Goal: Task Accomplishment & Management: Use online tool/utility

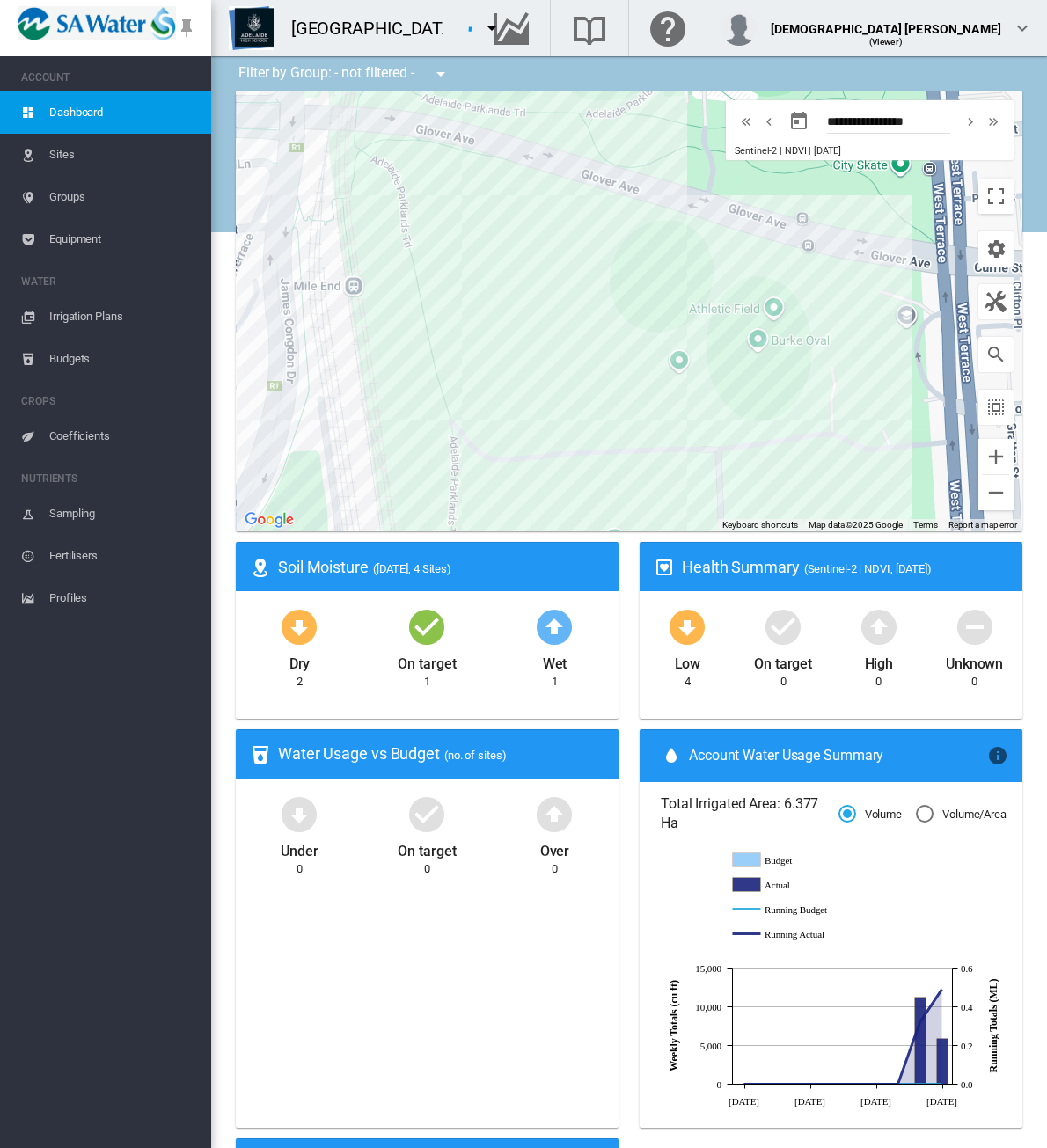
click at [81, 199] on span "Groups" at bounding box center [123, 196] width 148 height 42
click at [77, 158] on span "Sites" at bounding box center [123, 154] width 148 height 42
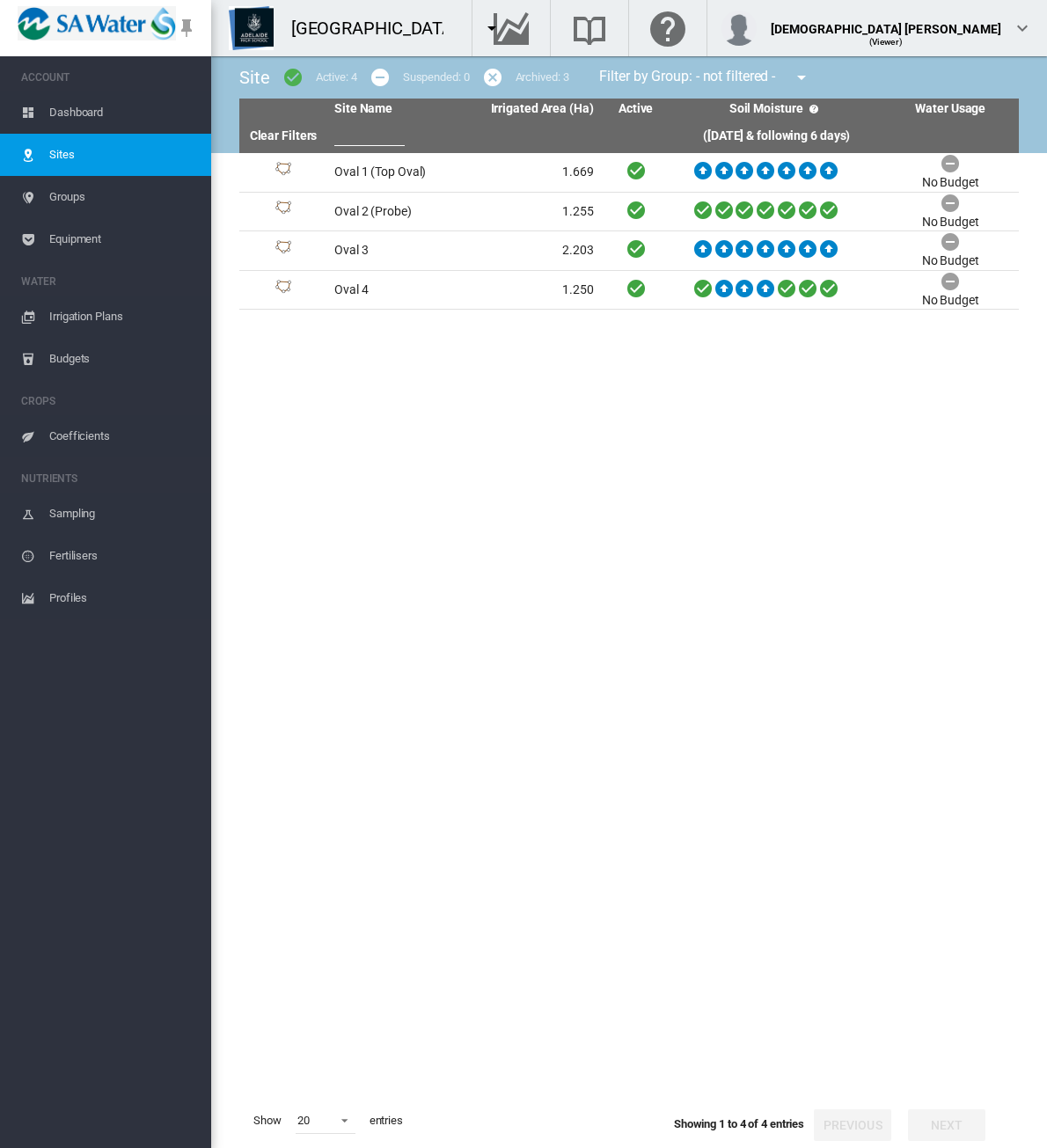
click at [427, 713] on tbody "Oval 1 (Top Oval) 1.669" at bounding box center [628, 623] width 779 height 940
click at [543, 697] on tbody "Oval 1 (Top Oval) 1.669" at bounding box center [628, 623] width 779 height 940
click at [80, 196] on span "Groups" at bounding box center [123, 196] width 148 height 42
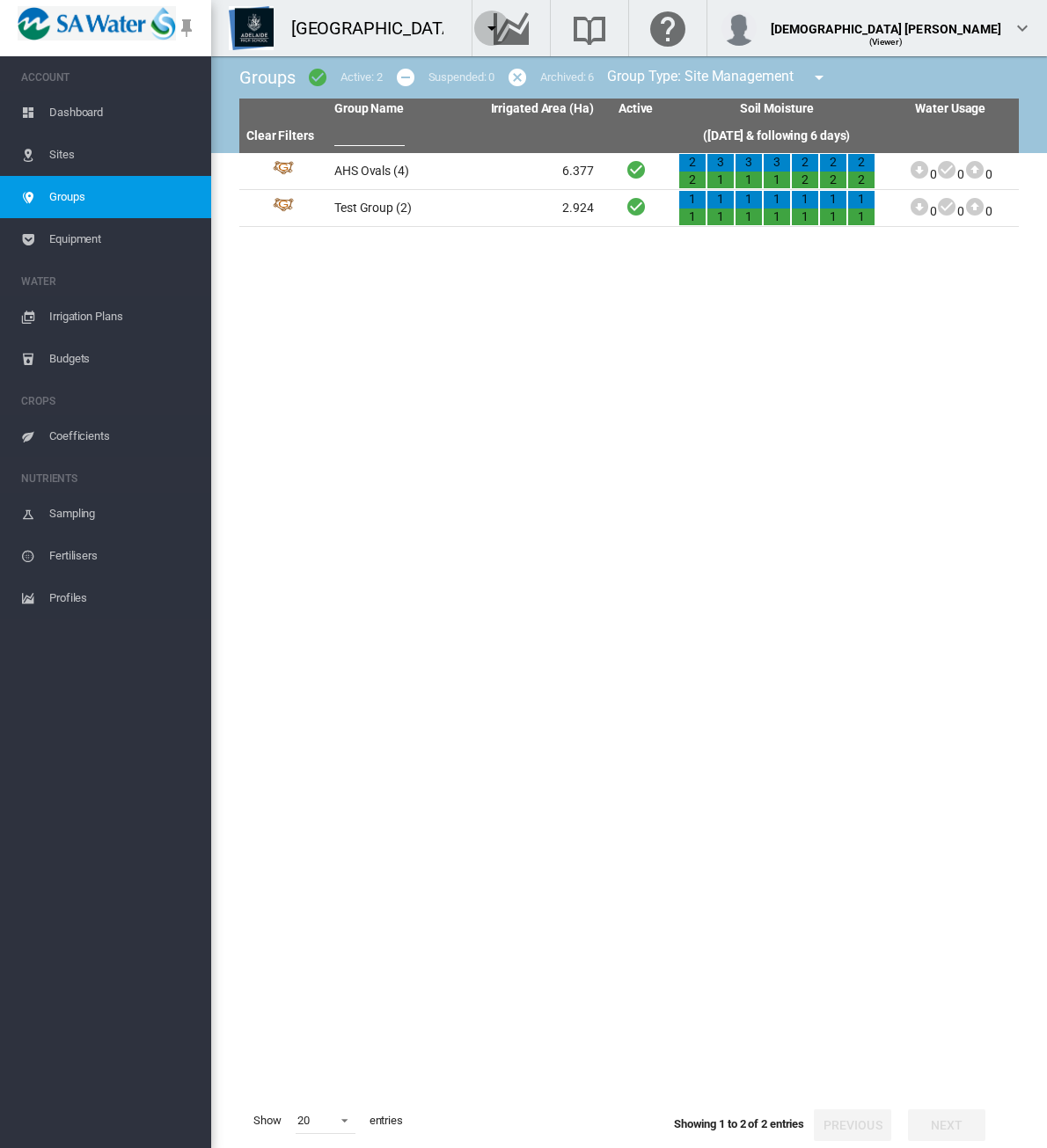
click at [498, 30] on md-icon "icon-menu-down" at bounding box center [492, 28] width 22 height 22
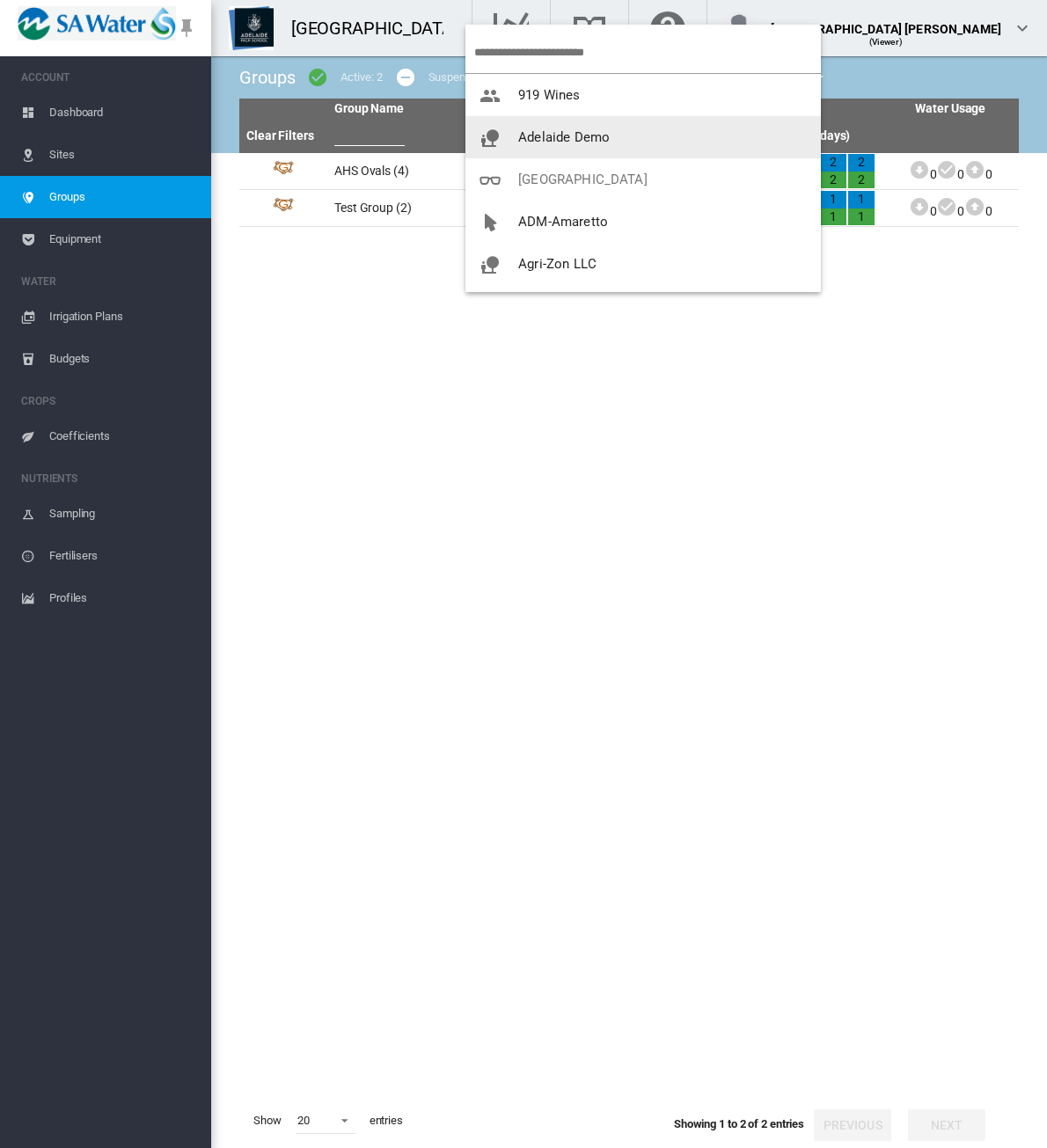
scroll to position [175, 0]
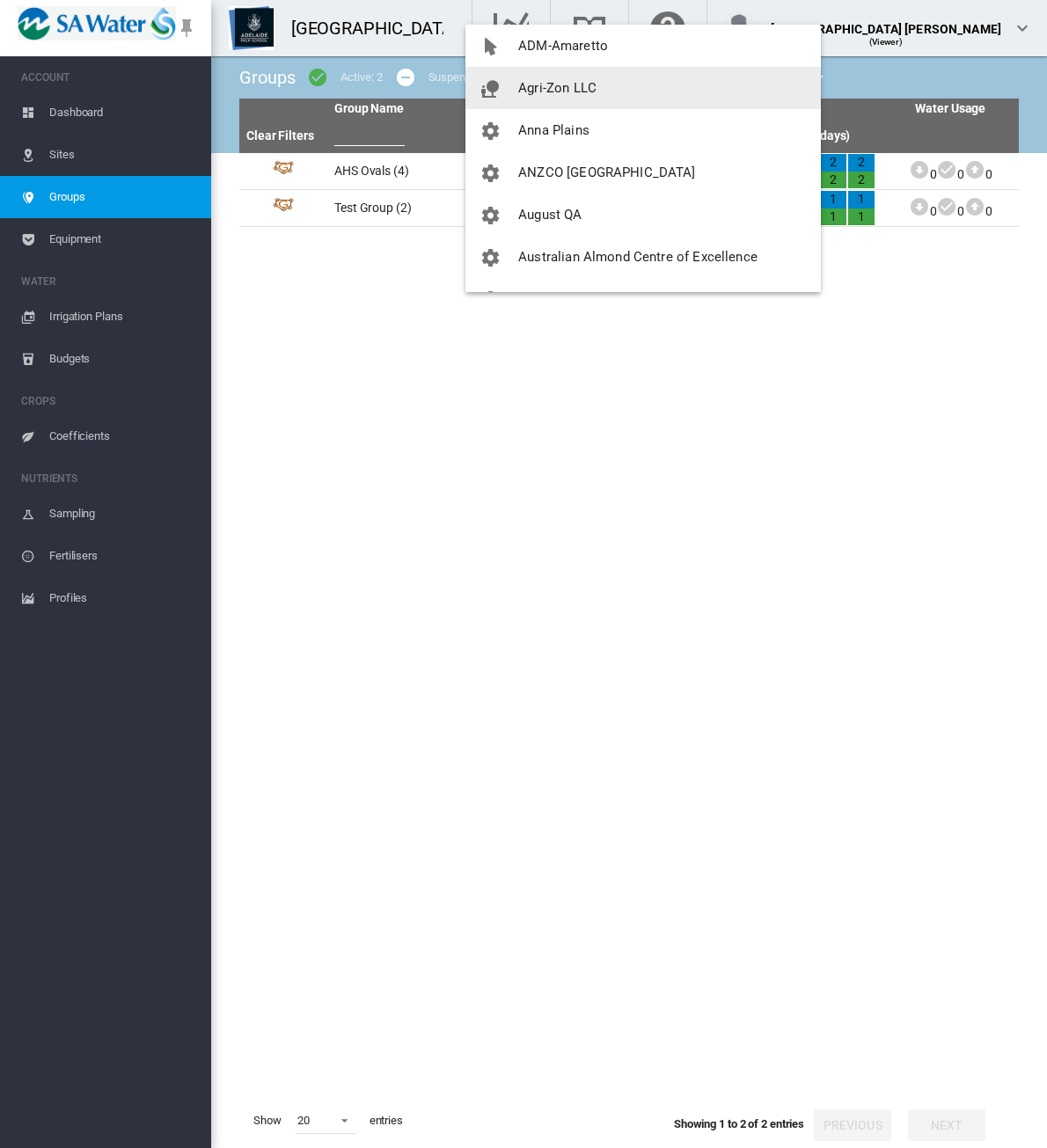
click at [556, 85] on span "Agri-Zon LLC" at bounding box center [557, 88] width 78 height 16
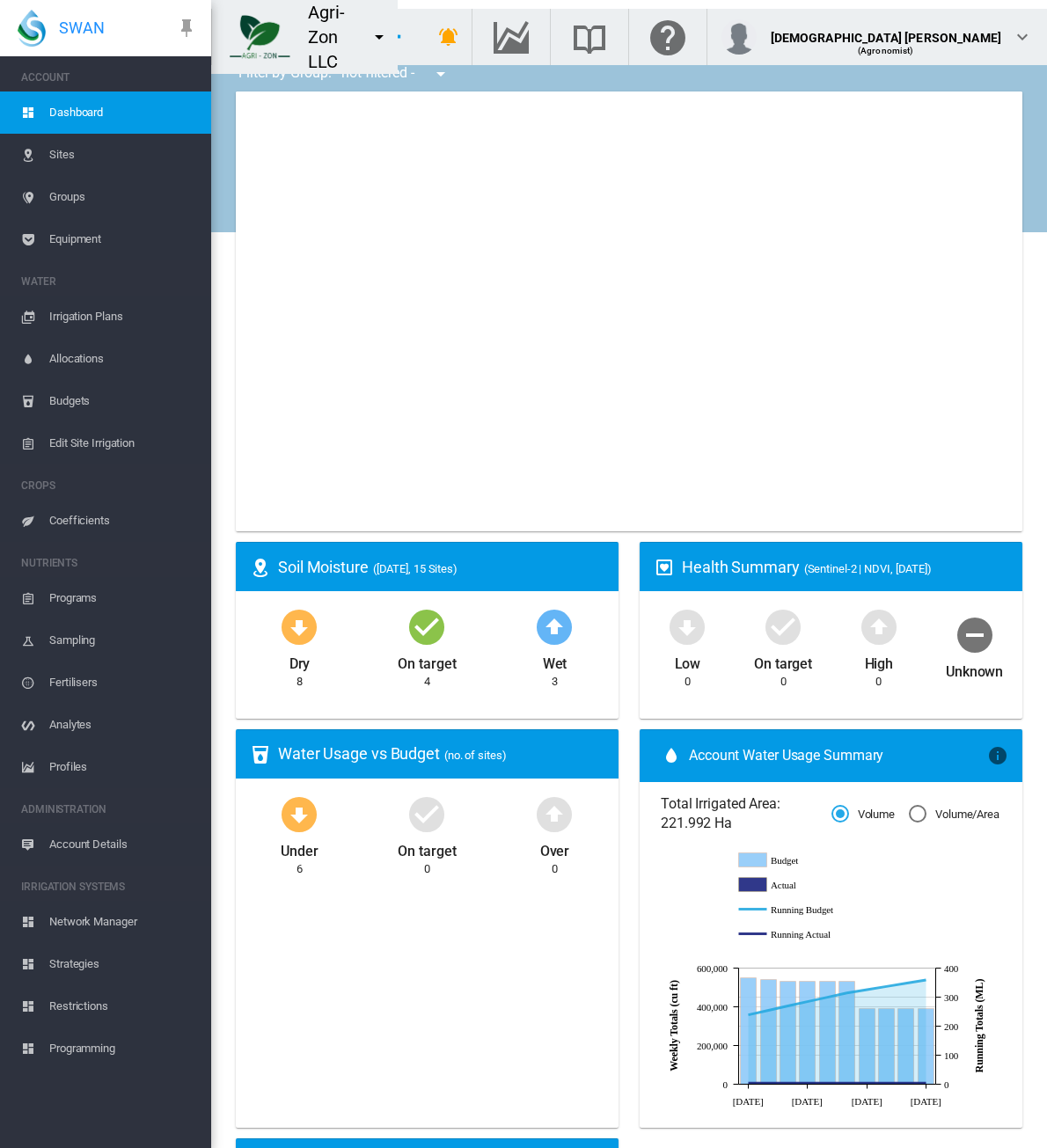
click at [86, 201] on span "Groups" at bounding box center [123, 196] width 148 height 42
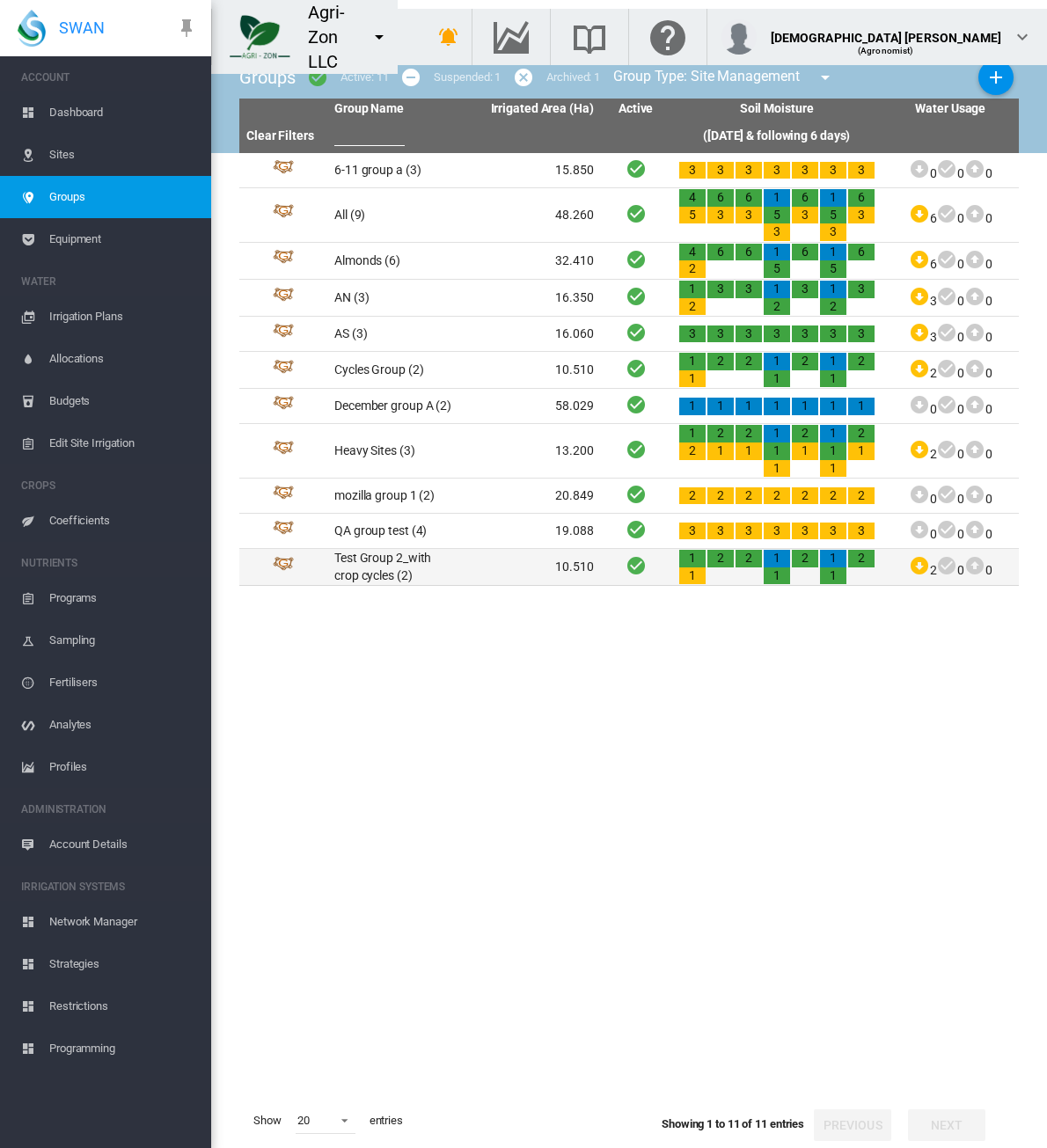
click at [432, 568] on td "Test Group 2_with crop cycles (2)" at bounding box center [395, 567] width 136 height 36
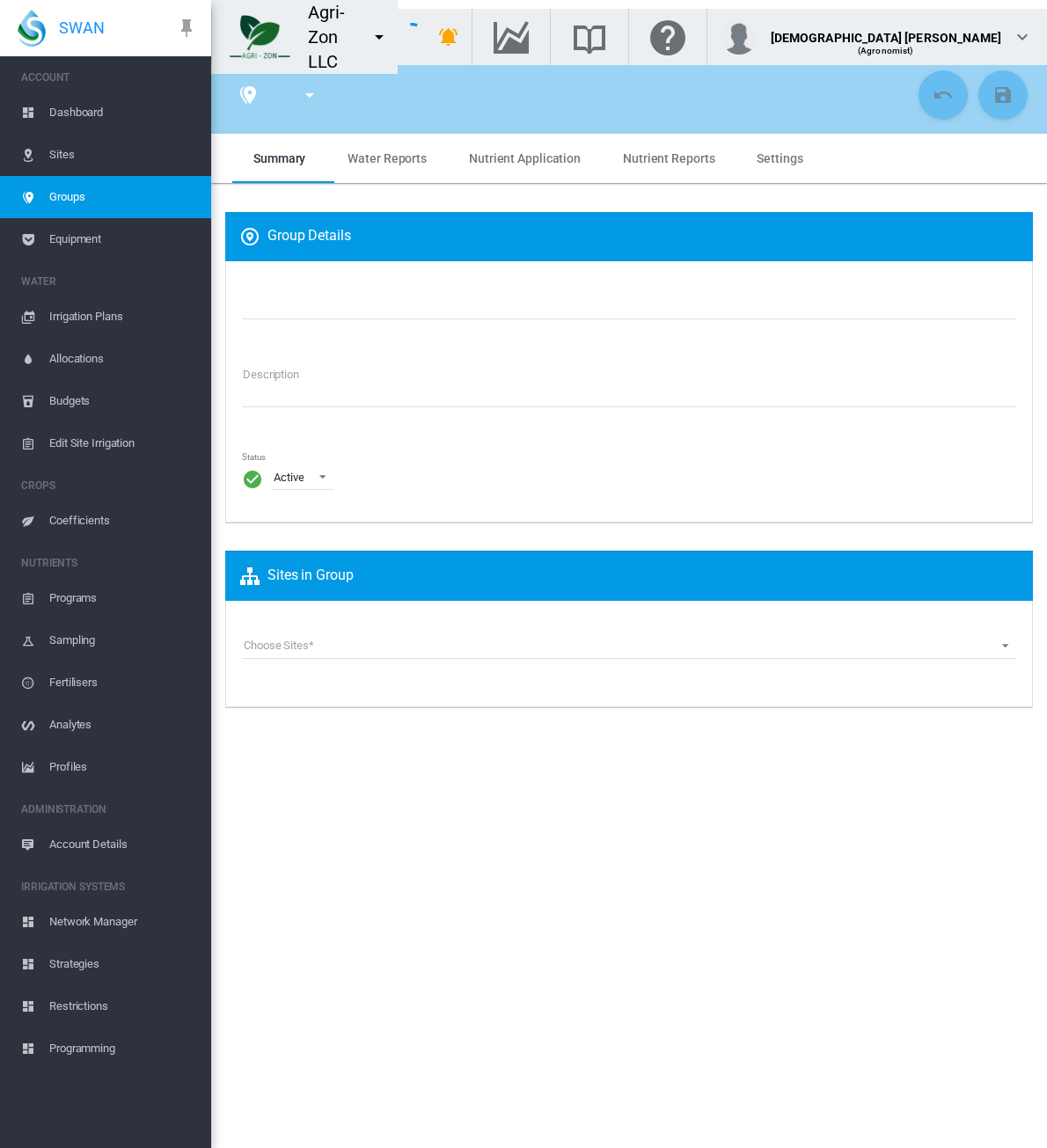
type input "**********"
type textarea "**********"
type input "*"
type input "**"
type input "*"
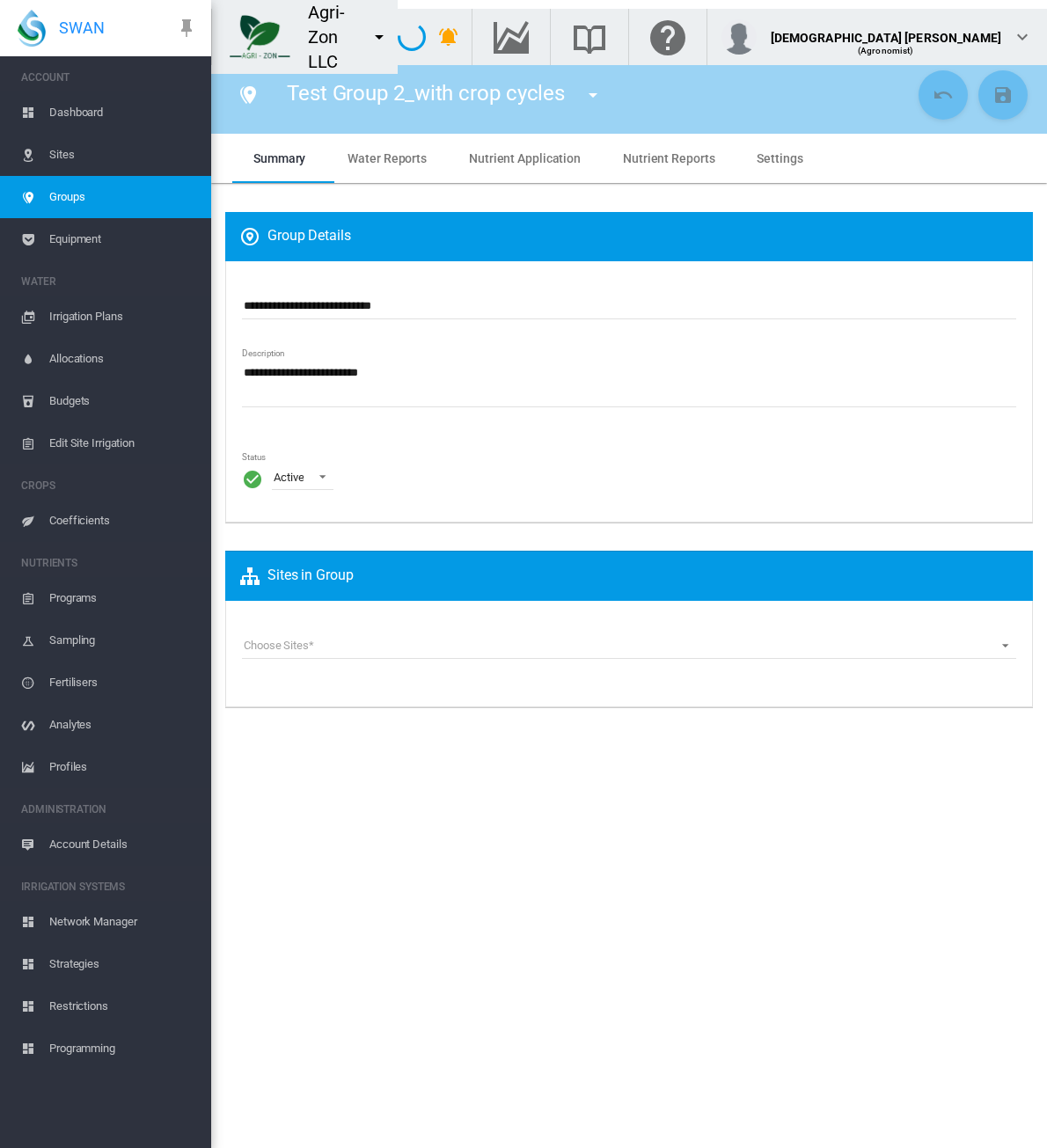
type input "***"
type input "**"
click at [375, 163] on span "Water Reports" at bounding box center [386, 158] width 79 height 14
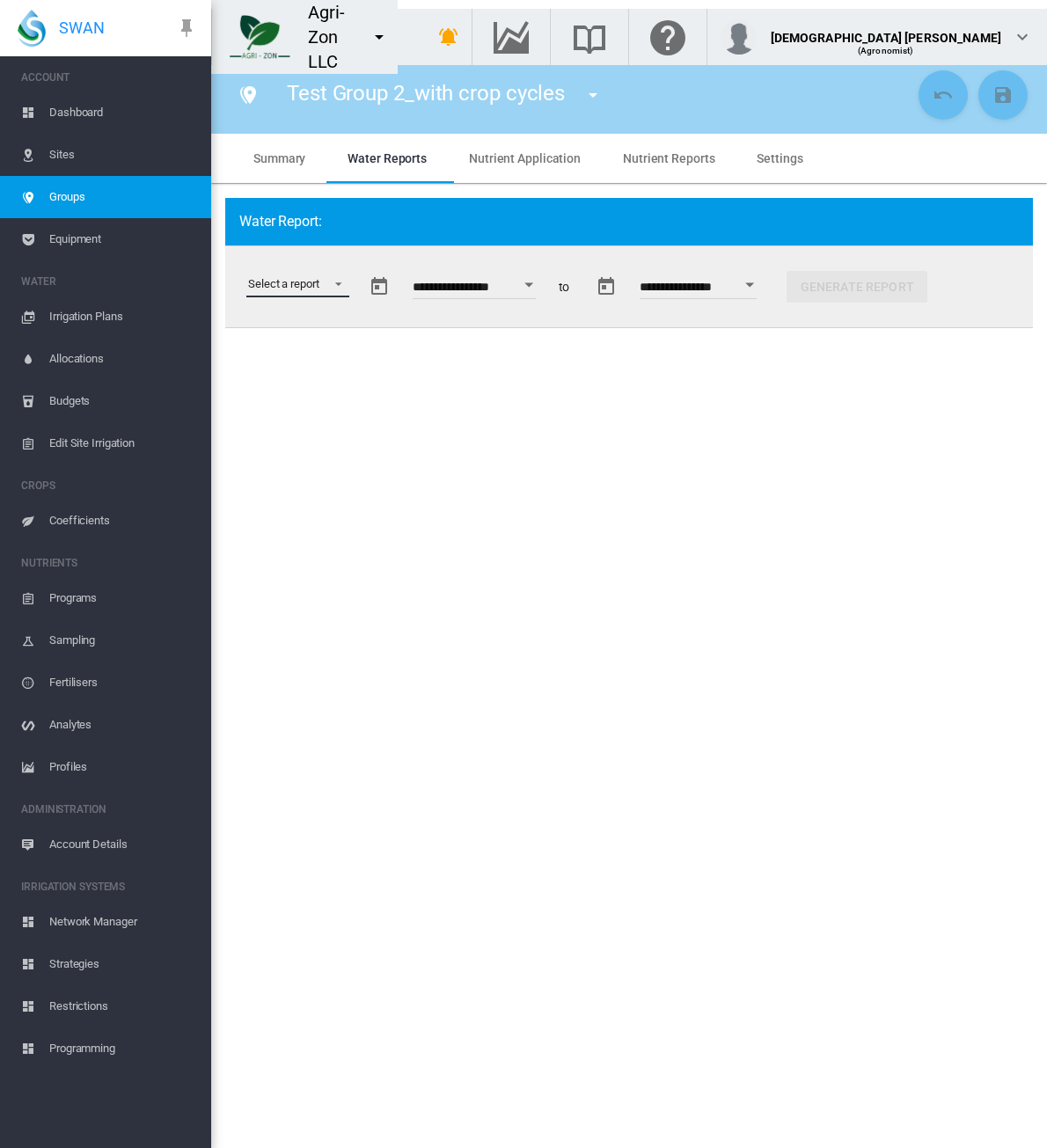
click at [338, 286] on md-select "Select a report Soil Moisture Status Water Usage Water Application Efficiency W…" at bounding box center [297, 283] width 103 height 26
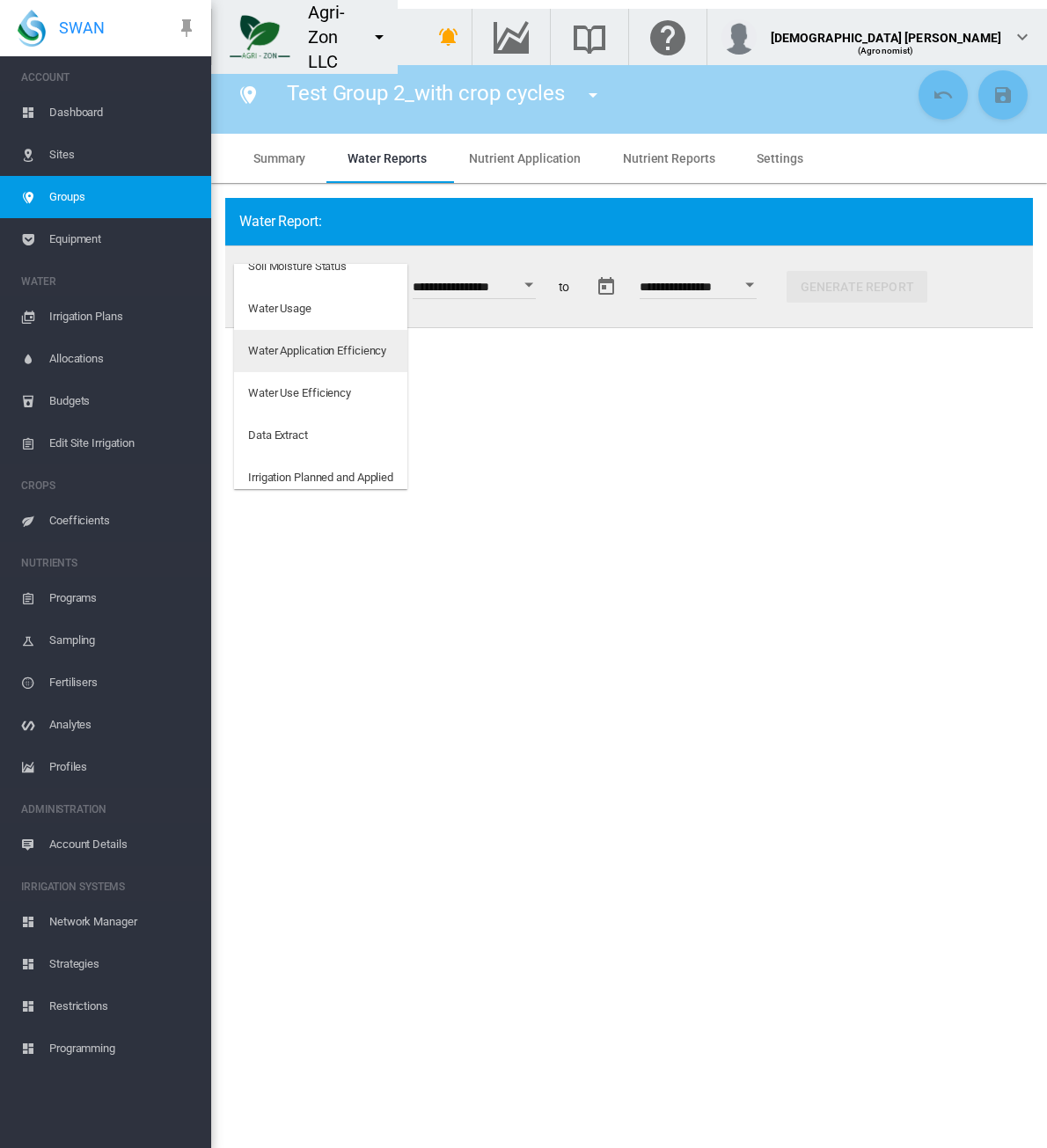
scroll to position [28, 0]
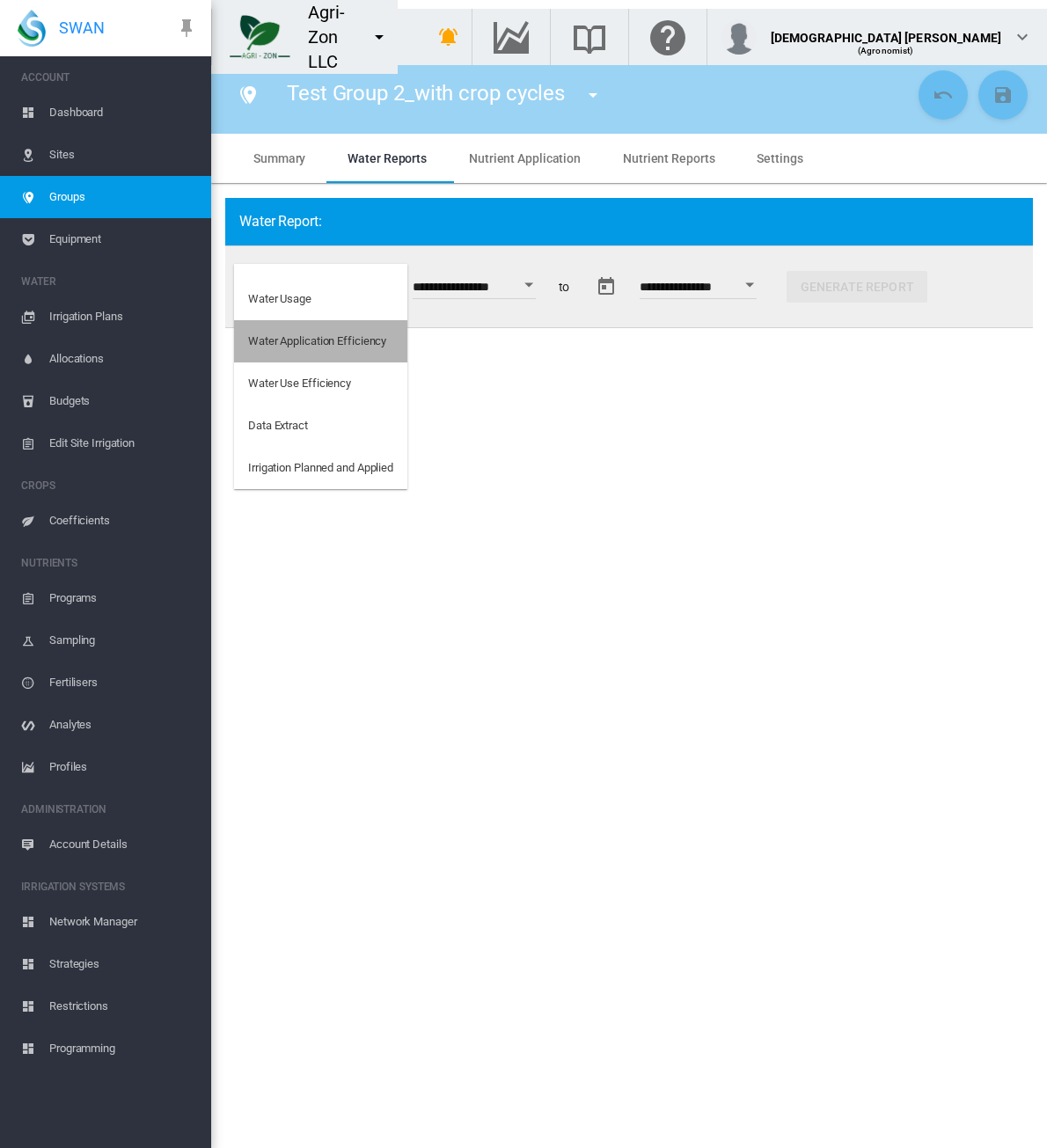
click at [321, 337] on div "Water Application Efficiency" at bounding box center [317, 341] width 138 height 16
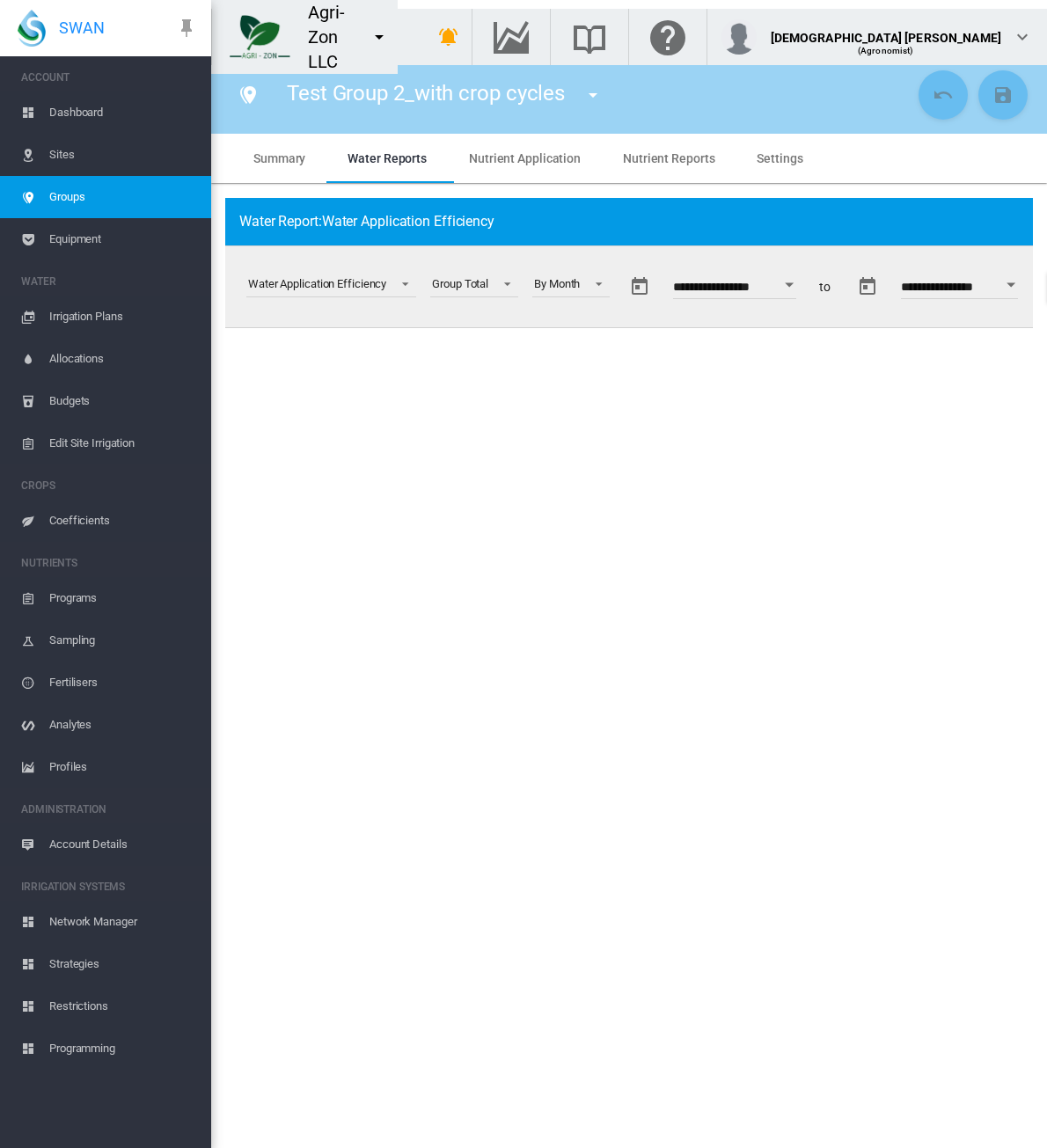
click at [794, 285] on div "Open calendar" at bounding box center [789, 284] width 9 height 4
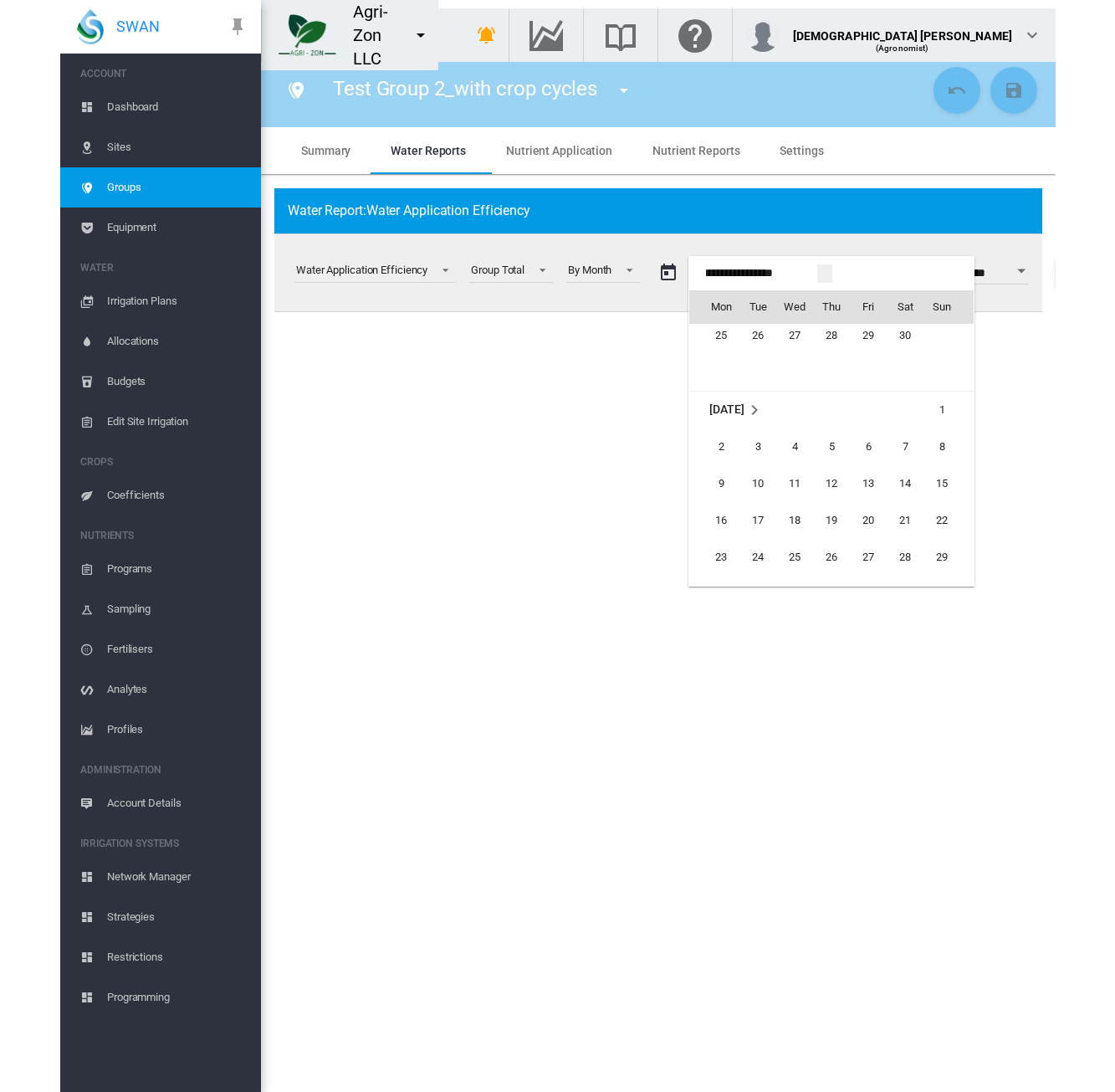
scroll to position [39593, 0]
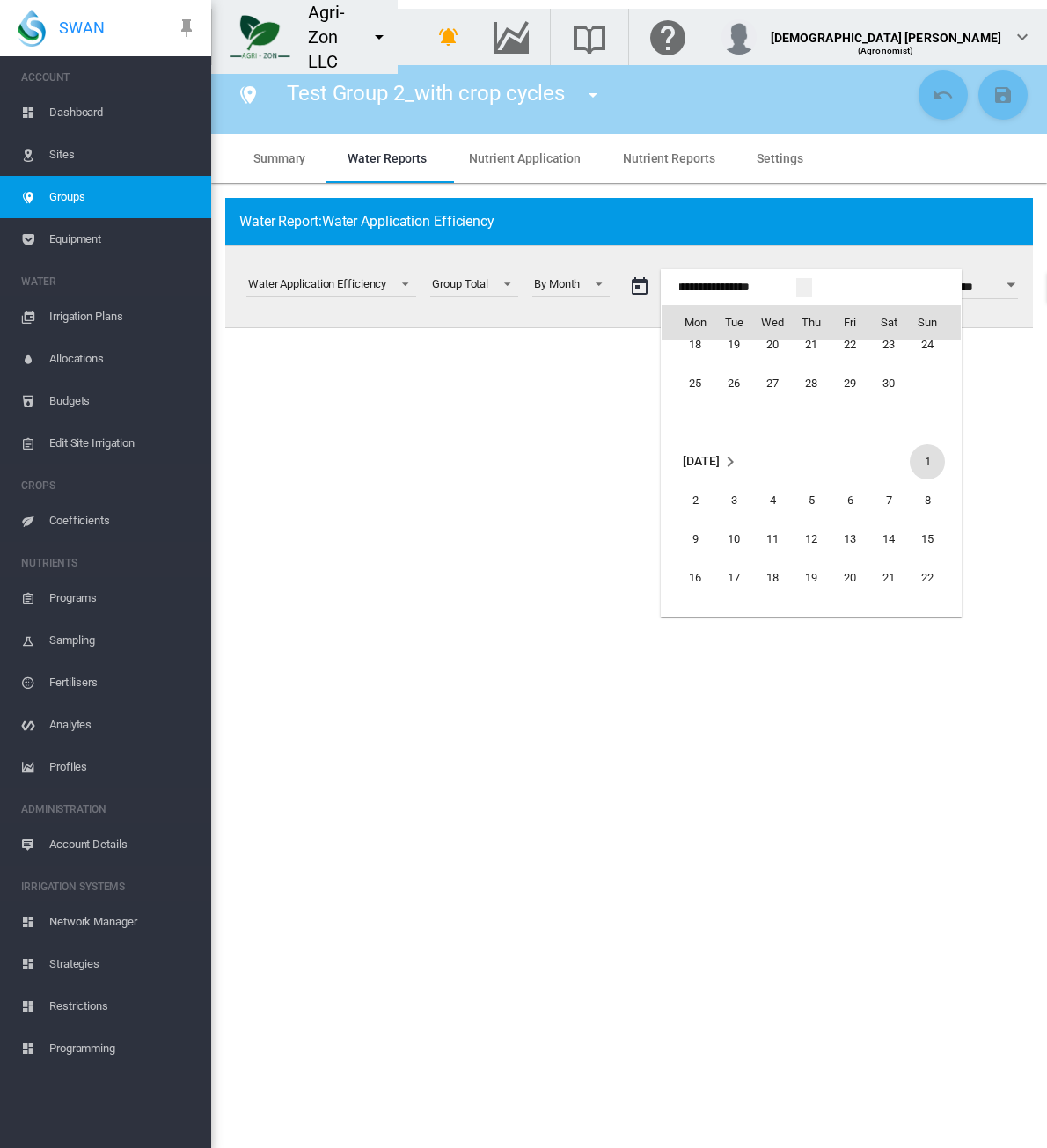
click at [930, 456] on span "1" at bounding box center [927, 462] width 35 height 35
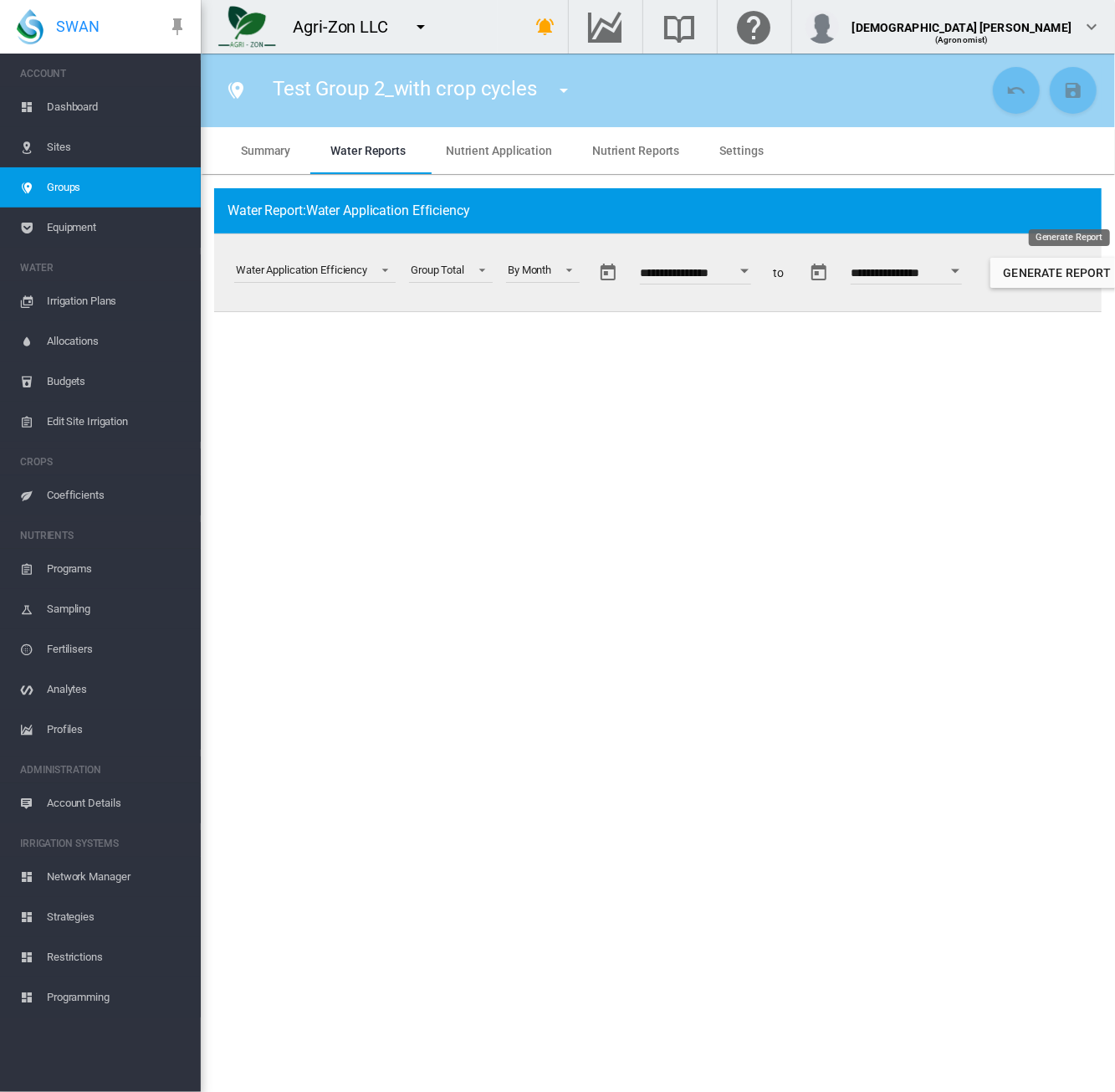
click at [995, 272] on button "Generate Report" at bounding box center [1057, 272] width 134 height 30
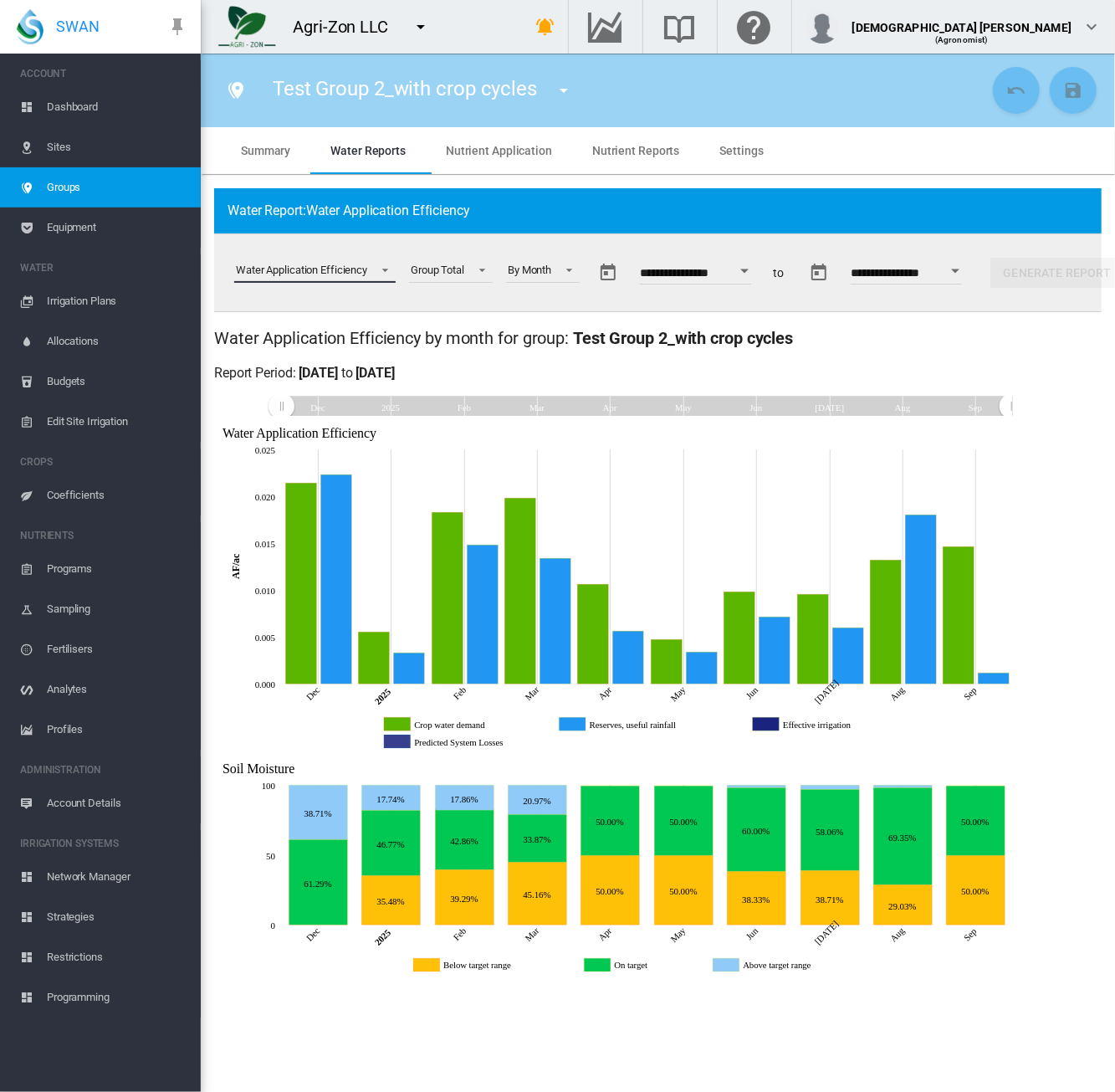
click at [381, 269] on span "Select a report: \a Water Application Efficiency\a" at bounding box center [380, 269] width 21 height 15
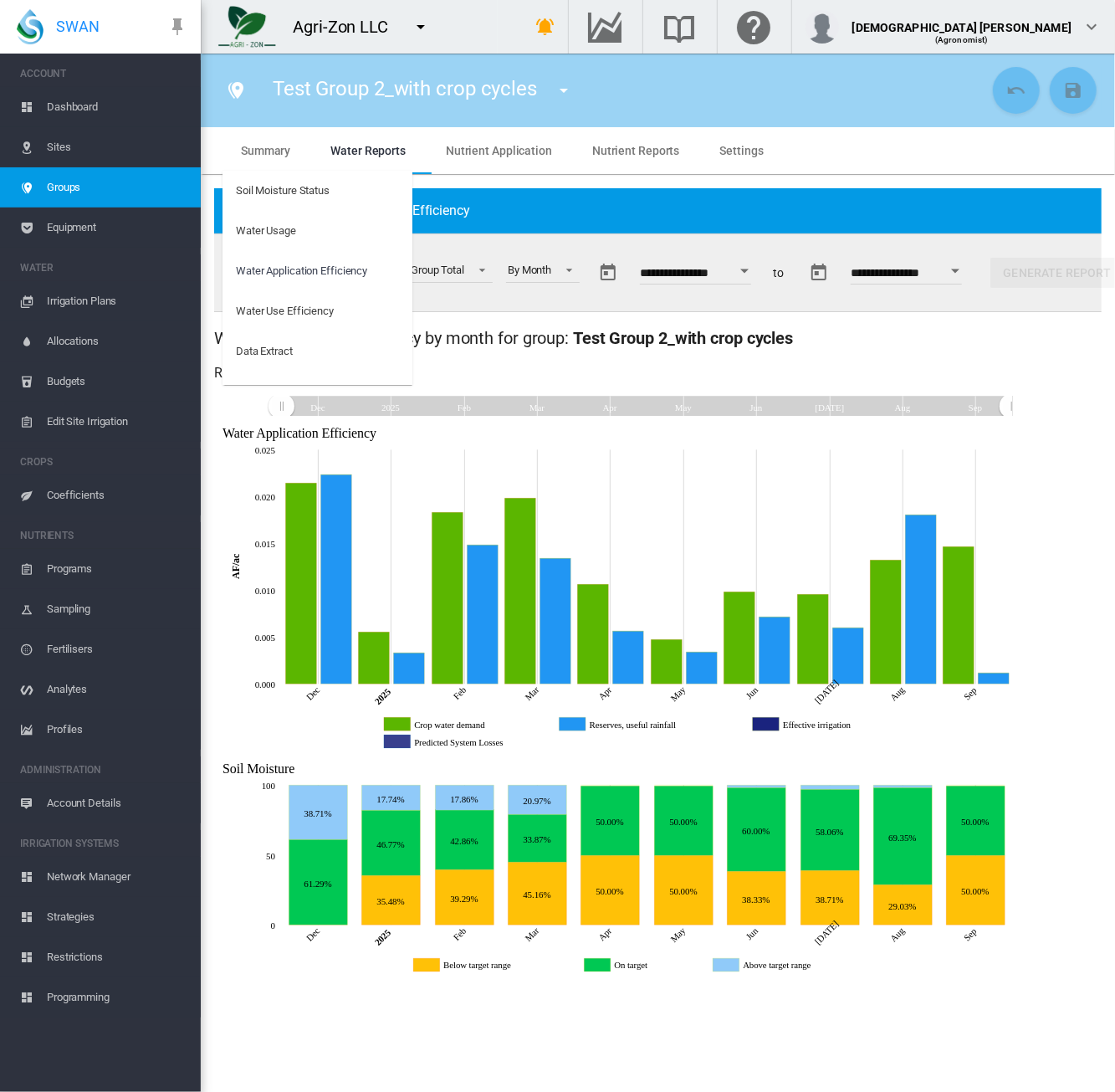
click at [470, 270] on md-backdrop at bounding box center [558, 546] width 1115 height 1092
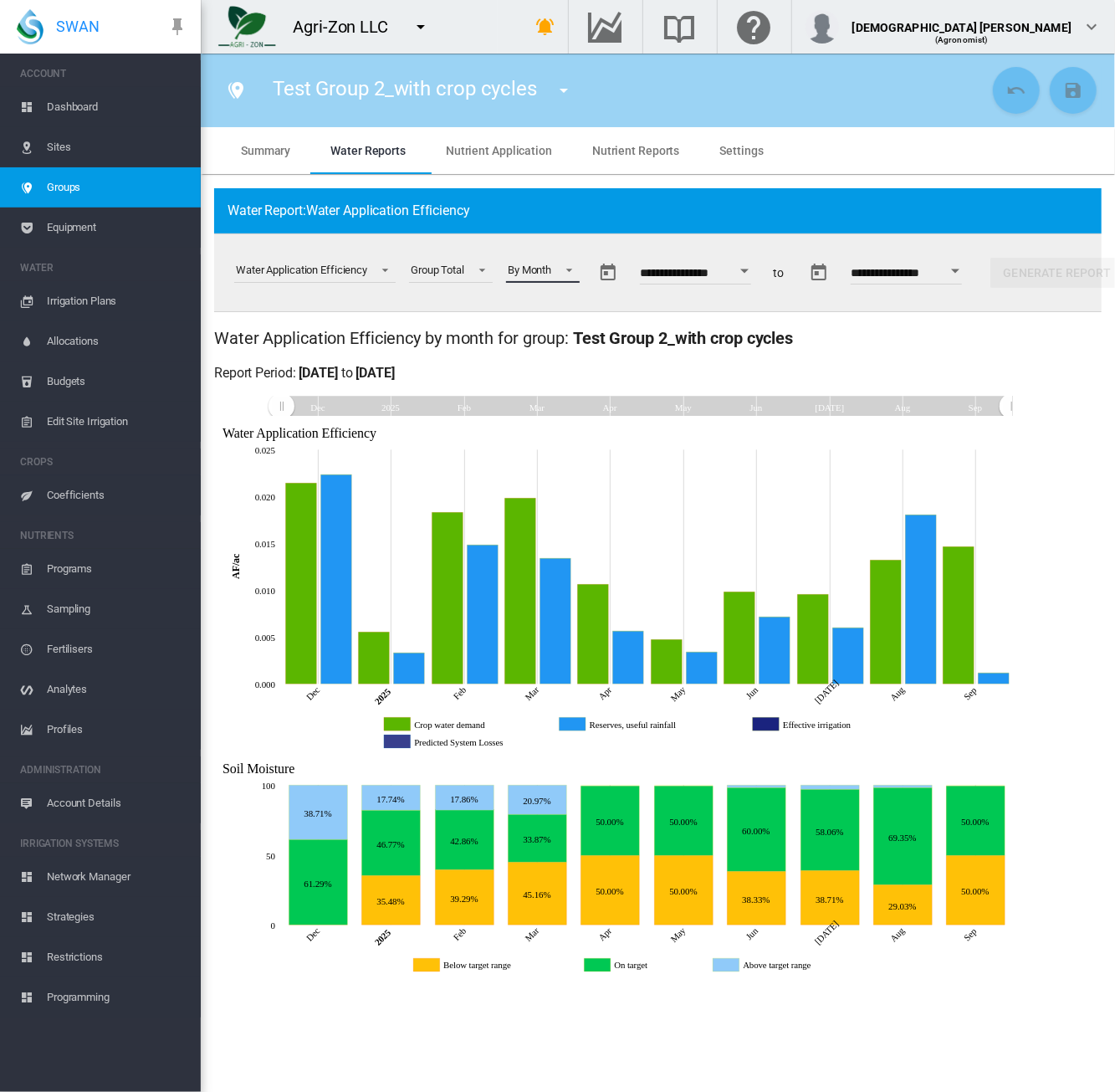
click at [571, 274] on span at bounding box center [565, 269] width 21 height 15
click at [765, 262] on md-backdrop at bounding box center [558, 546] width 1115 height 1092
click at [750, 270] on div "Open calendar" at bounding box center [745, 270] width 8 height 4
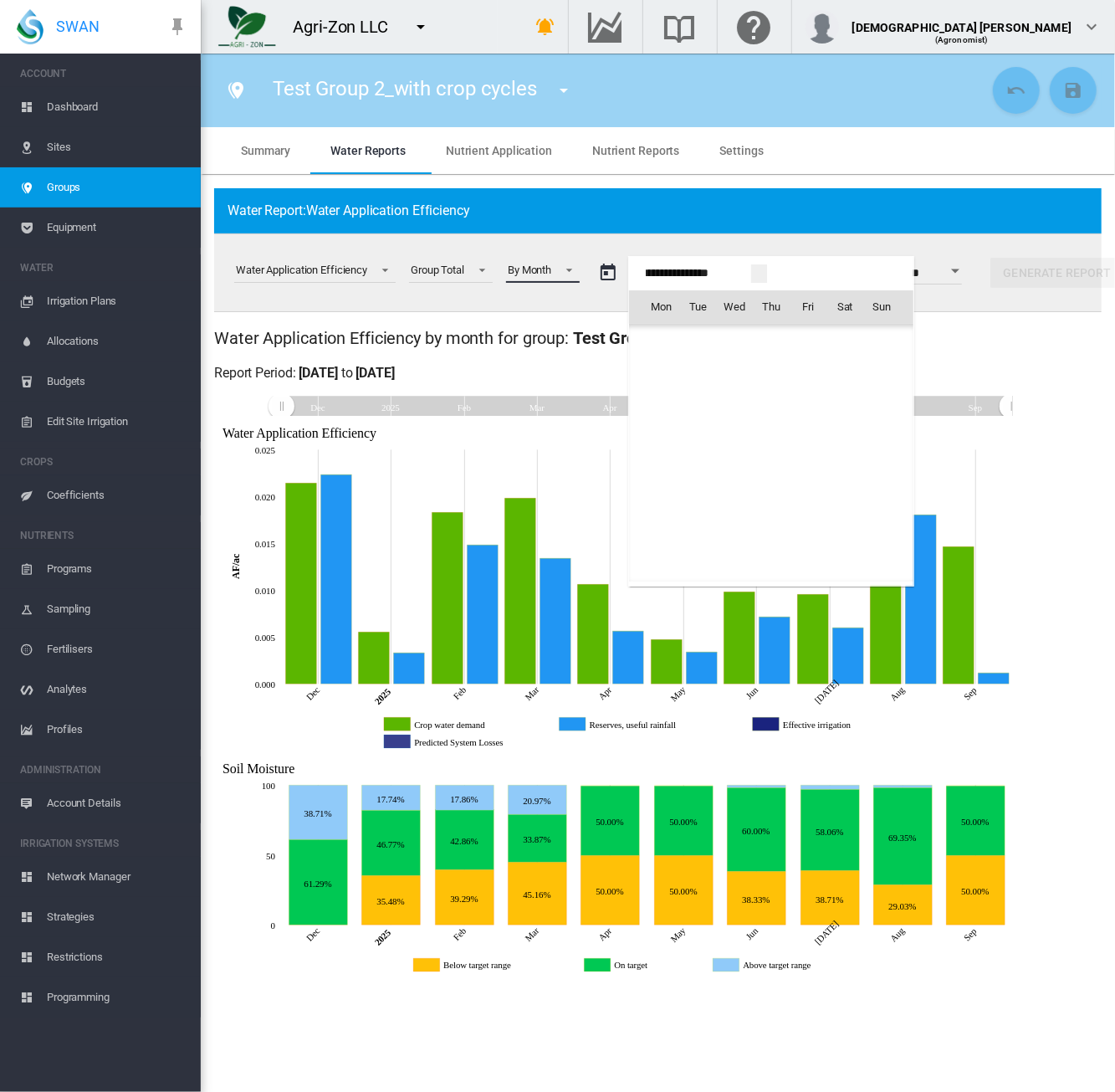
scroll to position [39689, 0]
click at [677, 342] on span "Dec 2024" at bounding box center [666, 342] width 34 height 13
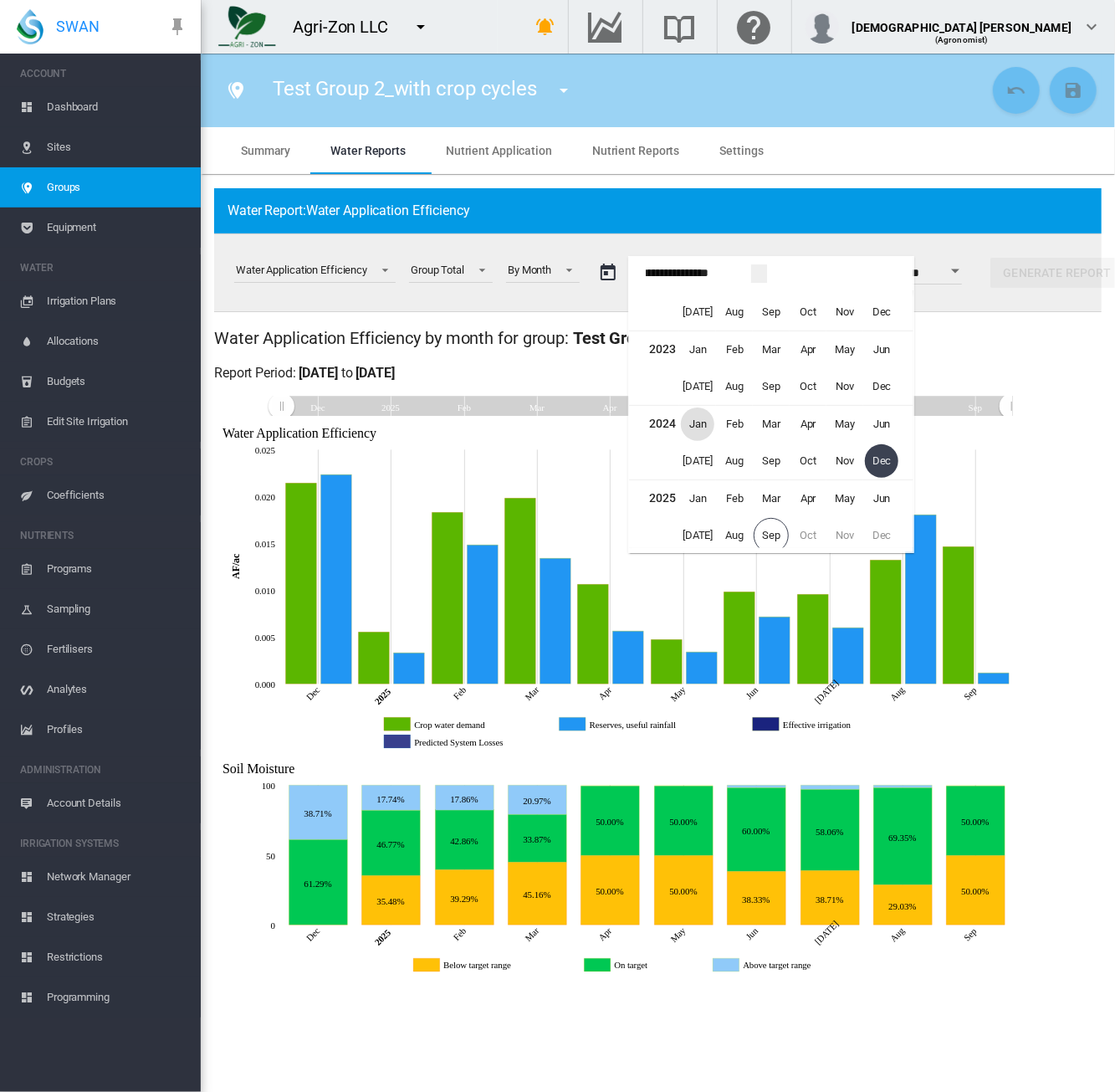
click at [695, 409] on span "Jan" at bounding box center [697, 424] width 34 height 34
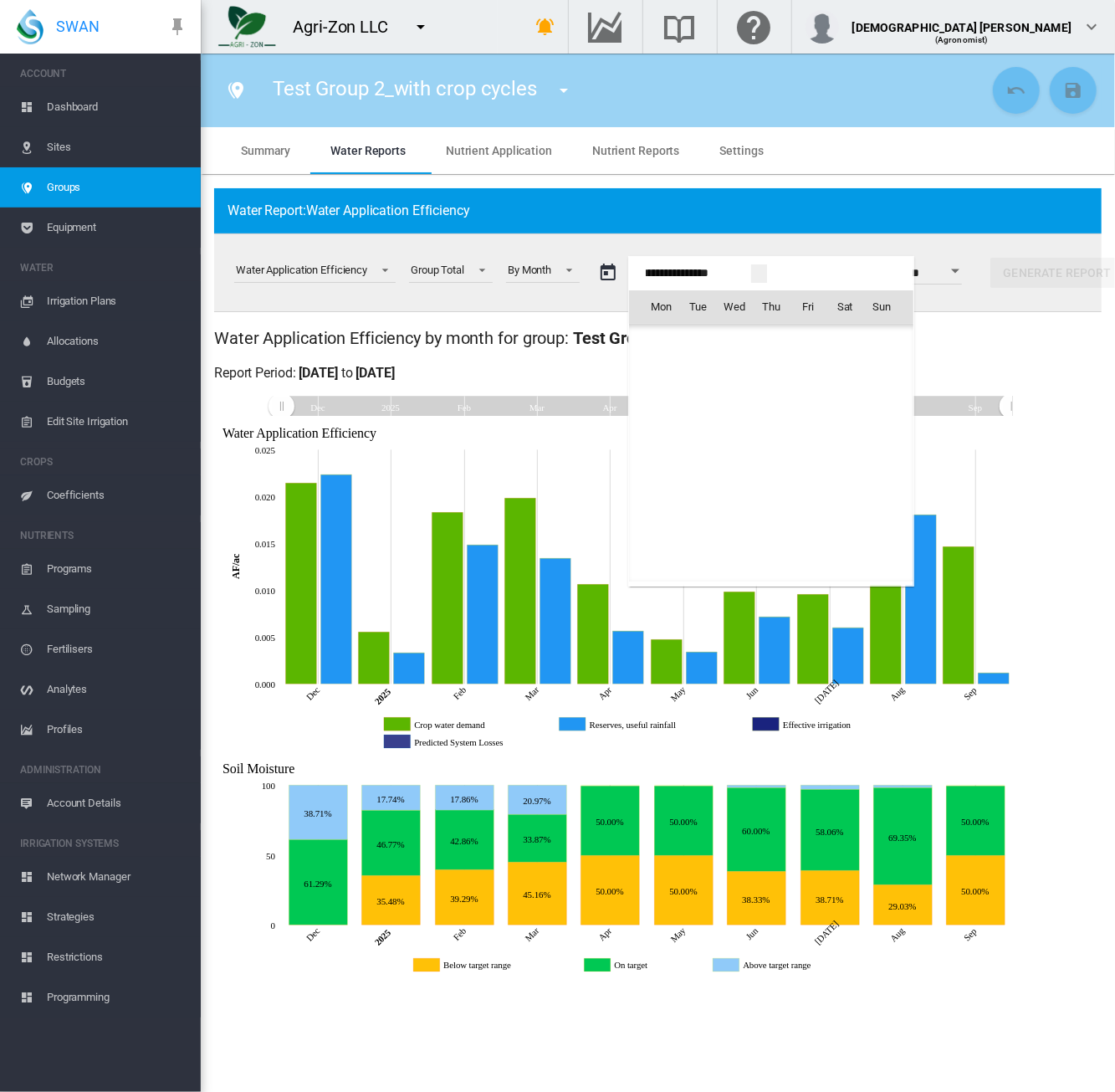
scroll to position [37249, 0]
click at [660, 379] on span "1" at bounding box center [661, 380] width 34 height 34
type input "**********"
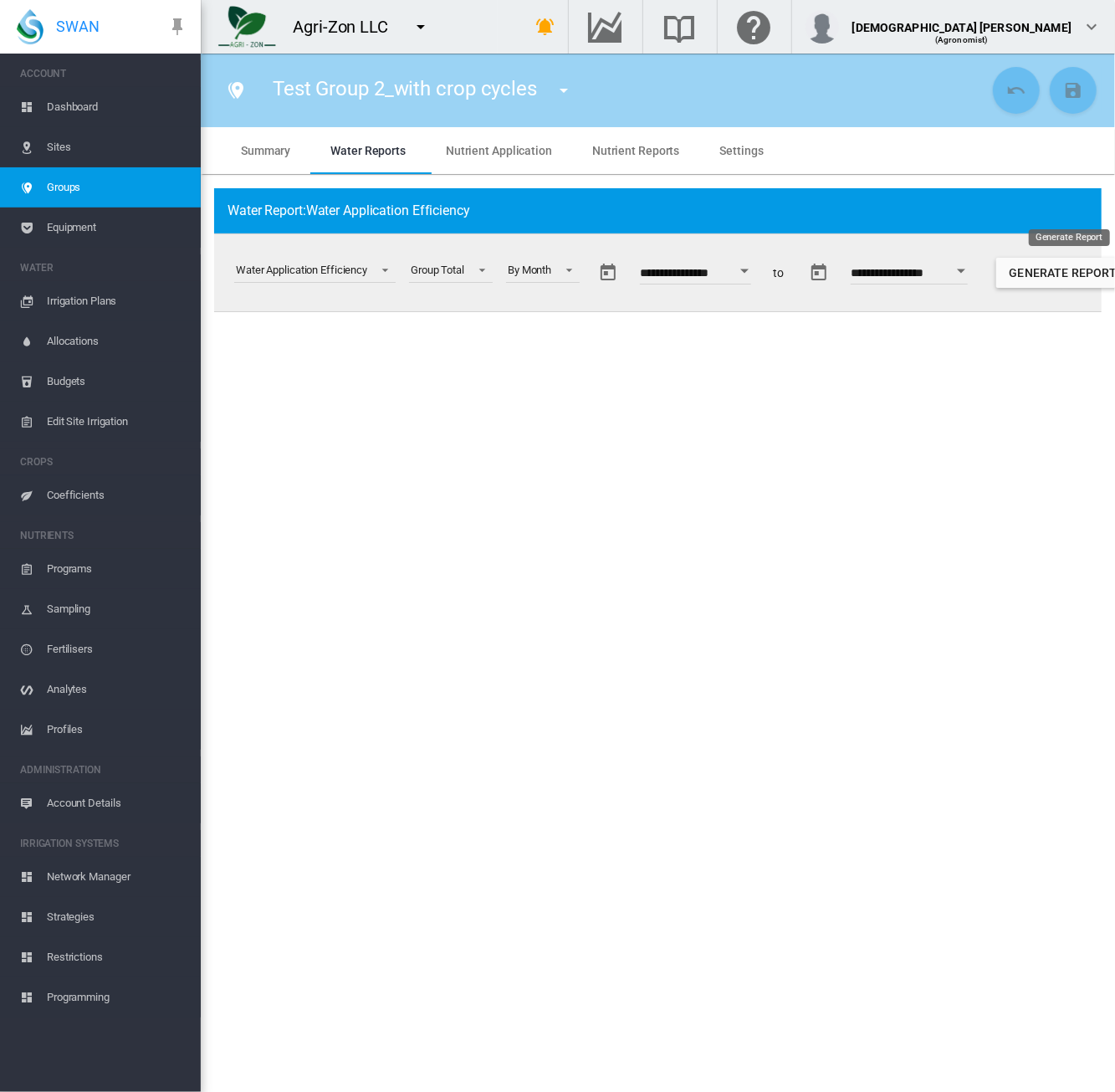
click at [995, 272] on button "Generate Report" at bounding box center [1064, 272] width 134 height 30
